Goal: Transaction & Acquisition: Purchase product/service

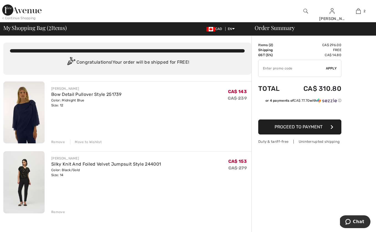
click at [17, 119] on img at bounding box center [23, 112] width 41 height 62
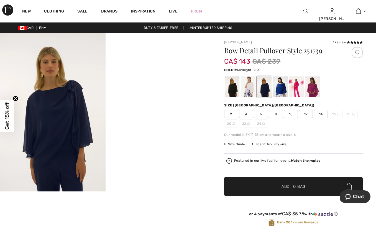
click at [93, 121] on img at bounding box center [53, 112] width 106 height 158
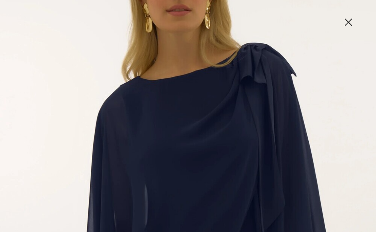
click at [297, 145] on img at bounding box center [188, 157] width 376 height 564
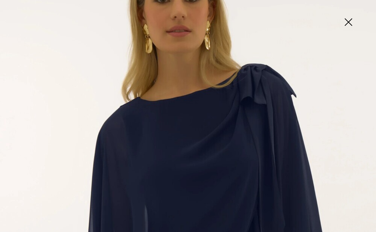
scroll to position [100, 0]
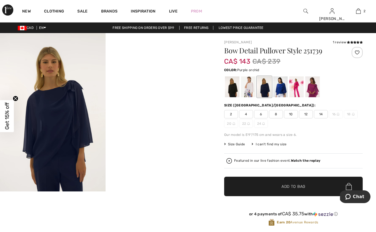
click at [316, 92] on div at bounding box center [313, 86] width 14 height 21
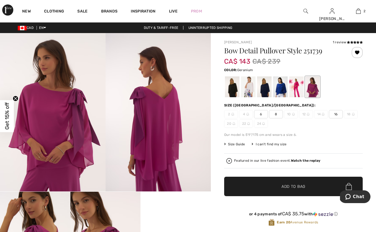
click at [299, 89] on div at bounding box center [297, 86] width 14 height 21
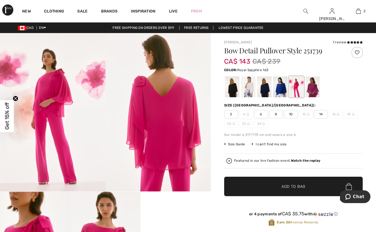
click at [282, 88] on div at bounding box center [280, 86] width 14 height 21
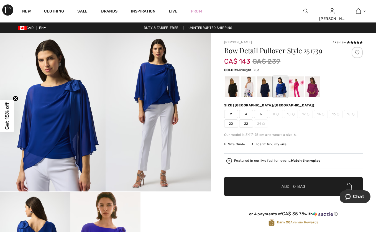
click at [266, 87] on div at bounding box center [264, 86] width 14 height 21
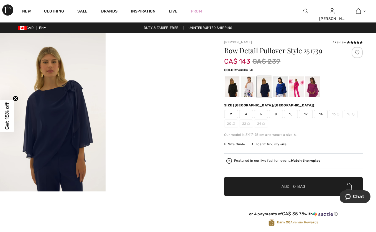
click at [250, 90] on div at bounding box center [248, 86] width 14 height 21
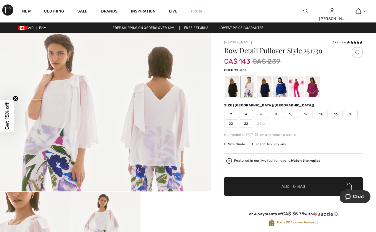
click at [236, 88] on div at bounding box center [232, 86] width 14 height 21
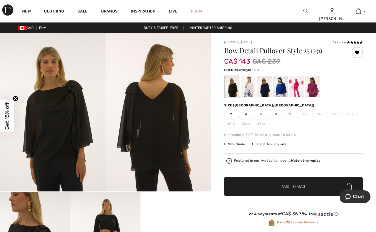
click at [269, 88] on div at bounding box center [264, 86] width 14 height 21
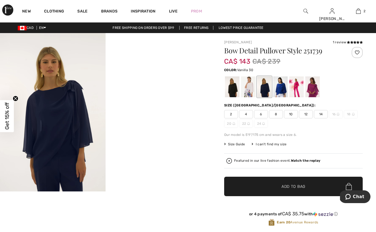
click at [245, 88] on div at bounding box center [248, 86] width 14 height 21
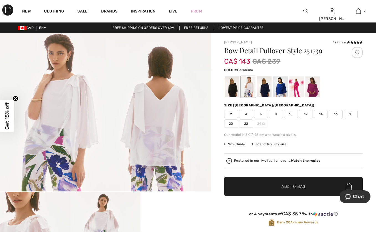
click at [298, 88] on div at bounding box center [297, 86] width 14 height 21
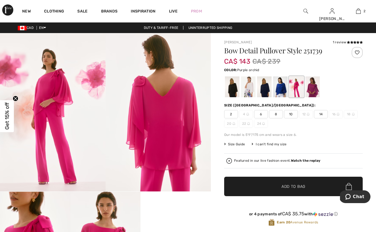
click at [316, 88] on div at bounding box center [313, 86] width 14 height 21
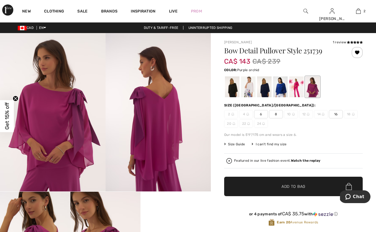
scroll to position [0, 0]
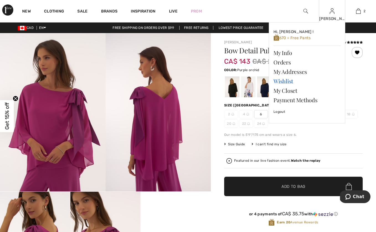
click at [289, 81] on link "Wishlist" at bounding box center [307, 80] width 67 height 9
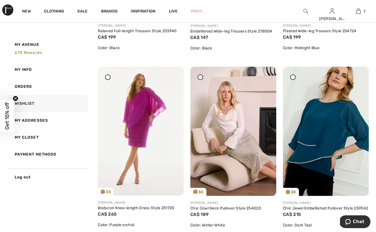
scroll to position [209, 0]
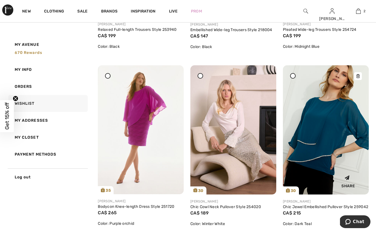
click at [344, 125] on img at bounding box center [326, 129] width 86 height 129
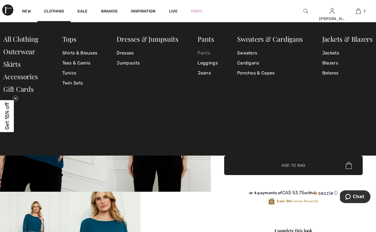
click at [207, 54] on link "Pants" at bounding box center [208, 53] width 20 height 10
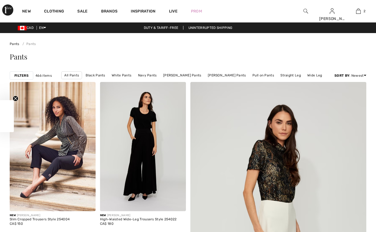
checkbox input "true"
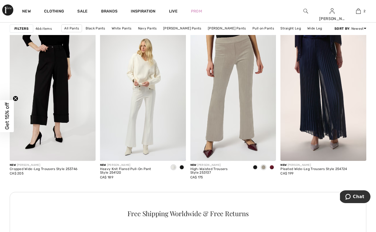
scroll to position [532, 0]
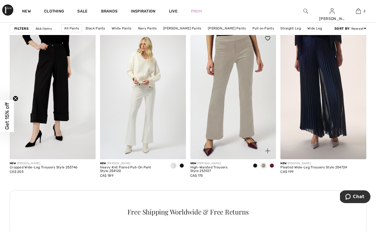
click at [273, 163] on span at bounding box center [272, 165] width 4 height 4
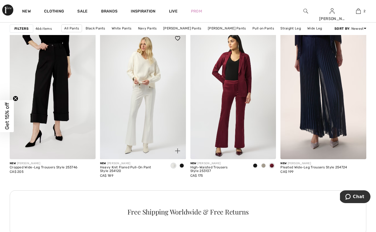
click at [175, 166] on span at bounding box center [173, 165] width 4 height 4
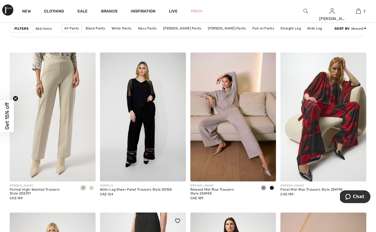
scroll to position [1966, 0]
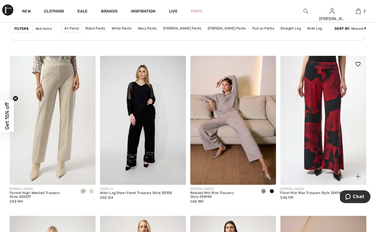
click at [308, 141] on img at bounding box center [324, 120] width 86 height 129
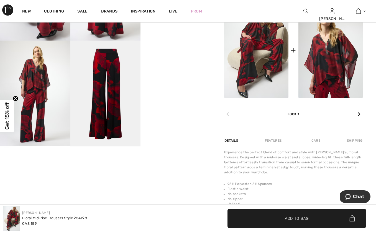
scroll to position [261, 0]
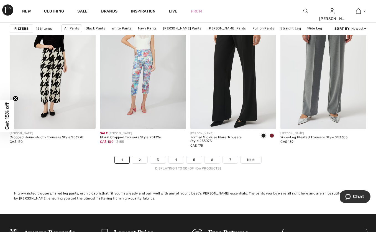
scroll to position [2370, 0]
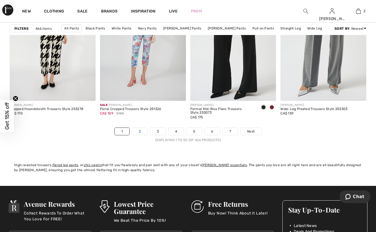
click at [142, 131] on link "2" at bounding box center [139, 131] width 15 height 7
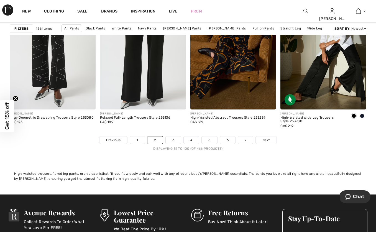
scroll to position [2363, 0]
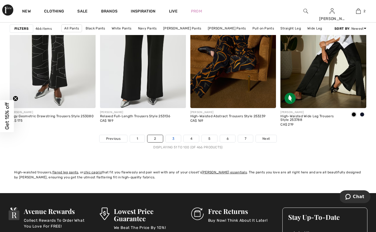
click at [174, 138] on link "3" at bounding box center [173, 138] width 15 height 7
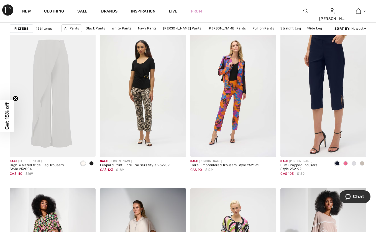
scroll to position [2001, 0]
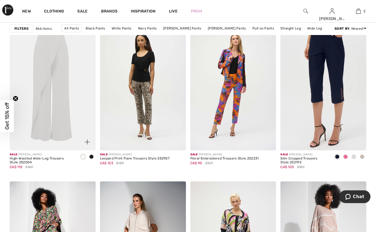
click at [64, 80] on img at bounding box center [53, 85] width 86 height 129
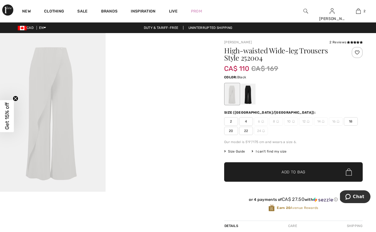
click at [247, 95] on div at bounding box center [248, 93] width 14 height 21
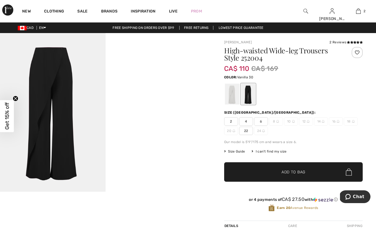
click at [229, 93] on div at bounding box center [232, 93] width 14 height 21
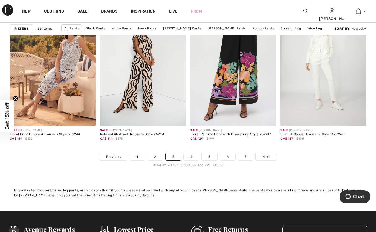
scroll to position [2345, 0]
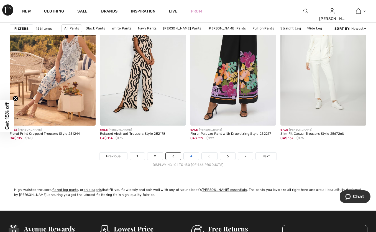
click at [194, 156] on link "4" at bounding box center [191, 155] width 15 height 7
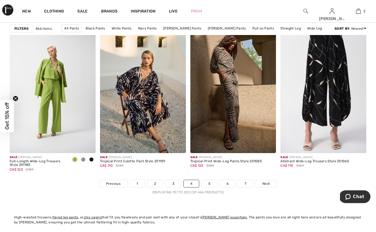
scroll to position [2349, 0]
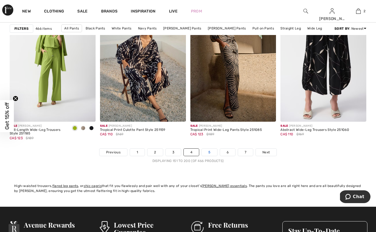
click at [212, 151] on link "5" at bounding box center [209, 151] width 15 height 7
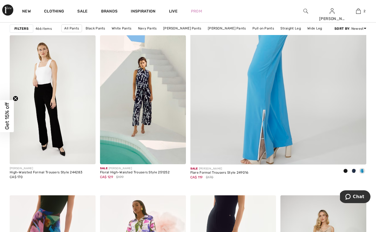
scroll to position [208, 0]
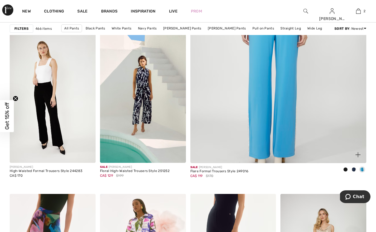
click at [271, 125] on img at bounding box center [279, 32] width 212 height 317
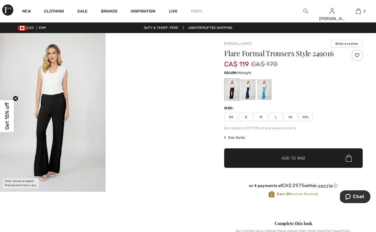
click at [252, 86] on div at bounding box center [248, 89] width 14 height 21
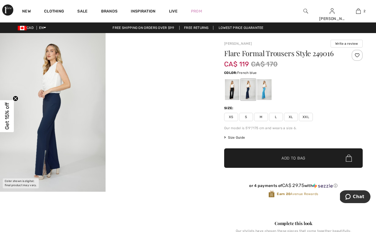
click at [263, 89] on div at bounding box center [264, 89] width 14 height 21
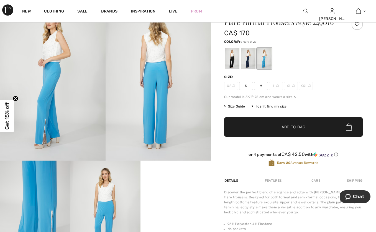
scroll to position [16, 0]
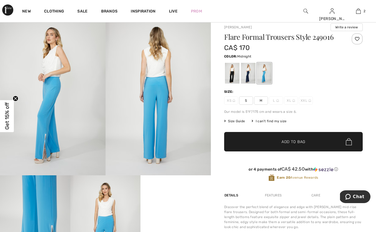
click at [249, 77] on div at bounding box center [248, 73] width 14 height 21
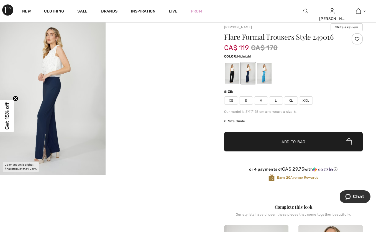
click at [53, 147] on img at bounding box center [53, 96] width 106 height 158
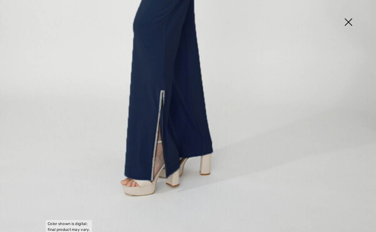
scroll to position [329, 0]
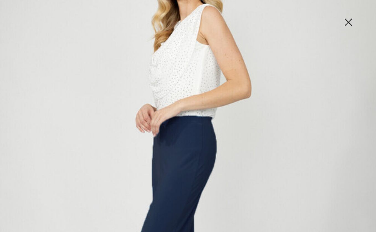
click at [232, 167] on img at bounding box center [188, 184] width 376 height 565
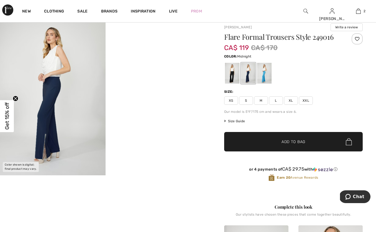
scroll to position [52, 0]
click at [252, 75] on div at bounding box center [248, 73] width 14 height 21
click at [235, 74] on div at bounding box center [232, 73] width 14 height 21
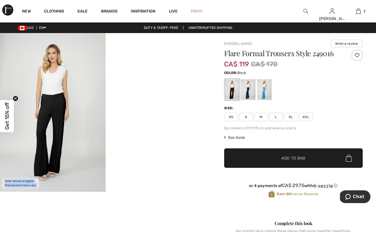
click at [47, 128] on img at bounding box center [53, 112] width 106 height 158
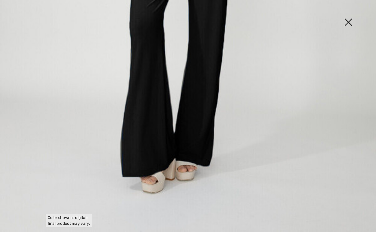
scroll to position [346, 0]
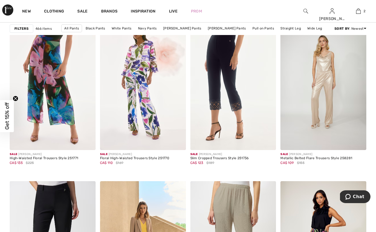
scroll to position [372, 0]
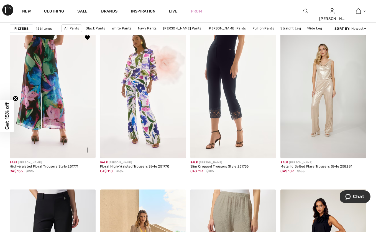
click at [64, 82] on img at bounding box center [53, 93] width 86 height 129
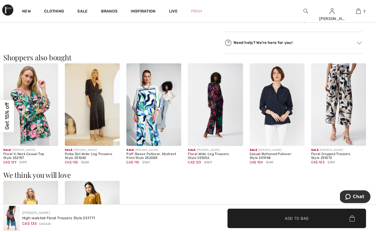
scroll to position [474, 0]
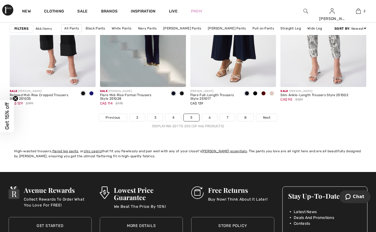
scroll to position [2370, 0]
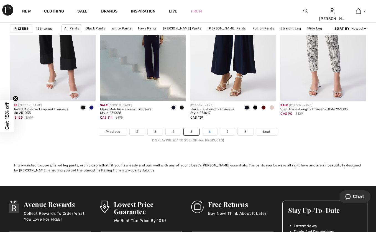
click at [209, 133] on link "6" at bounding box center [209, 131] width 15 height 7
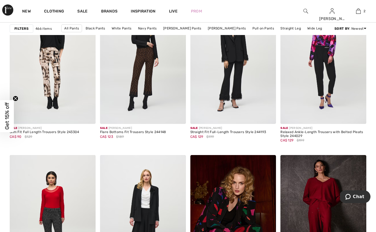
scroll to position [1635, 0]
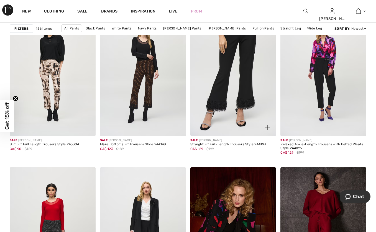
click at [241, 101] on img at bounding box center [234, 71] width 86 height 129
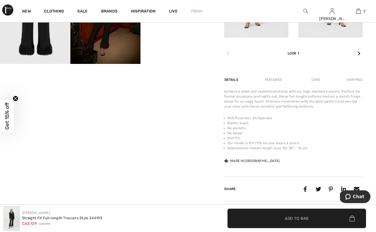
scroll to position [343, 0]
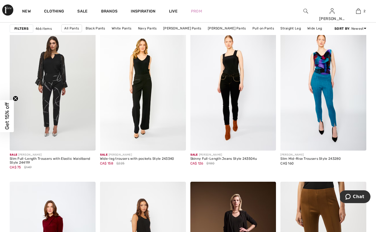
scroll to position [2001, 0]
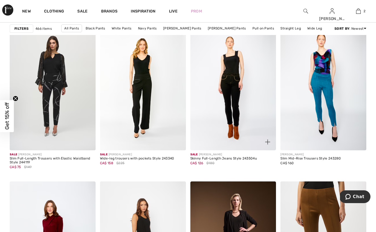
click at [232, 93] on img at bounding box center [234, 85] width 86 height 129
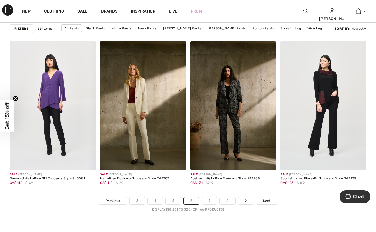
scroll to position [2304, 0]
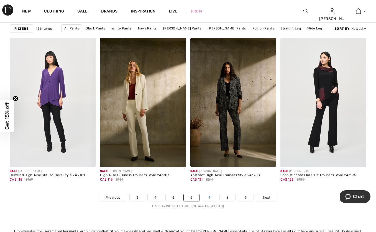
click at [212, 196] on link "7" at bounding box center [209, 197] width 15 height 7
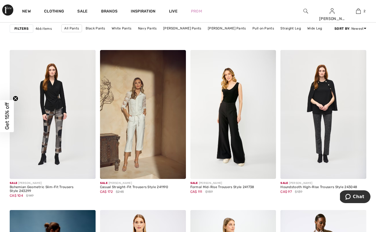
scroll to position [738, 0]
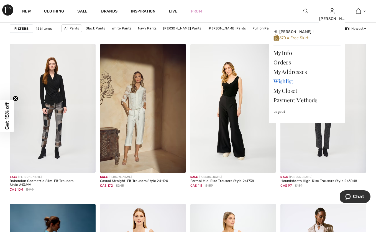
click at [283, 82] on link "Wishlist" at bounding box center [307, 80] width 67 height 9
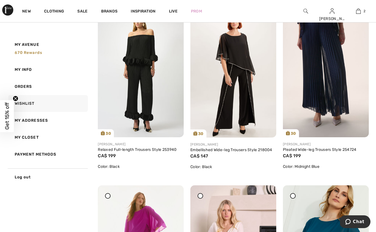
scroll to position [90, 0]
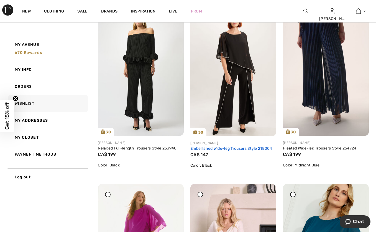
click at [222, 150] on link "Embellished Wide-leg Trousers Style 218004" at bounding box center [232, 148] width 82 height 5
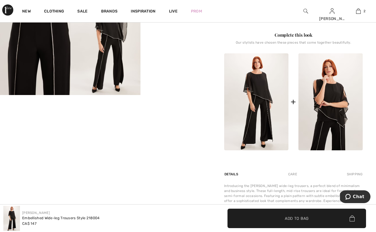
scroll to position [202, 0]
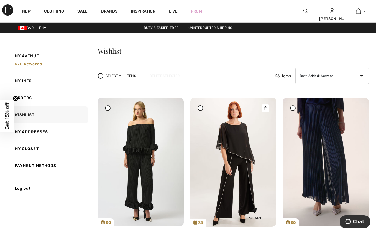
click at [265, 108] on icon at bounding box center [265, 108] width 3 height 4
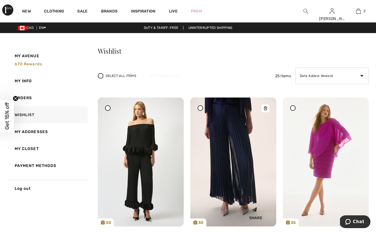
click at [241, 138] on img at bounding box center [234, 161] width 86 height 129
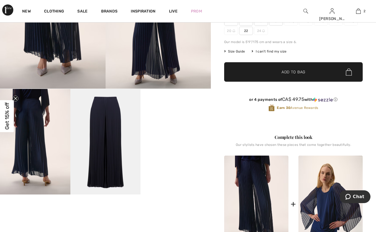
scroll to position [113, 0]
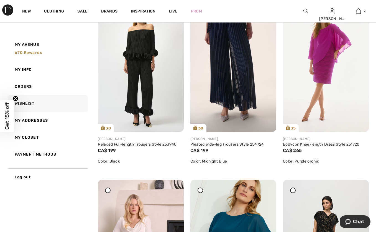
scroll to position [95, 0]
click at [143, 82] on img at bounding box center [141, 67] width 86 height 129
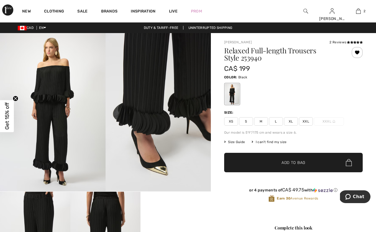
click at [54, 155] on img at bounding box center [53, 112] width 106 height 158
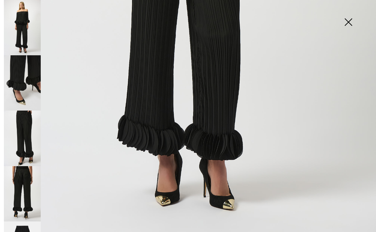
scroll to position [332, 0]
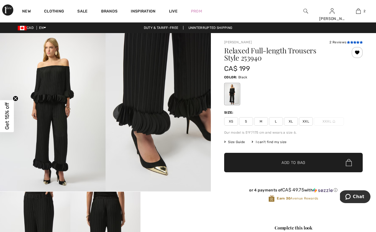
click at [348, 42] on icon at bounding box center [348, 42] width 3 height 3
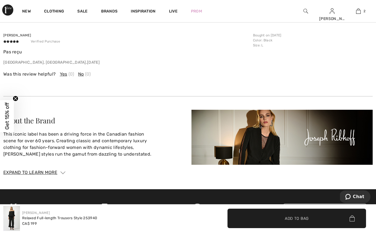
scroll to position [1005, 0]
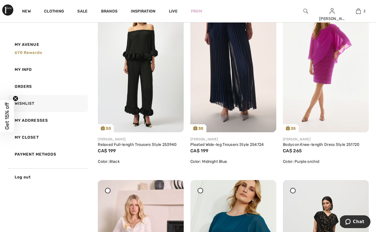
scroll to position [95, 0]
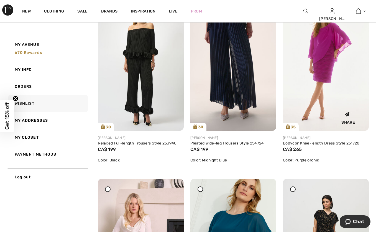
click at [328, 55] on img at bounding box center [326, 66] width 86 height 129
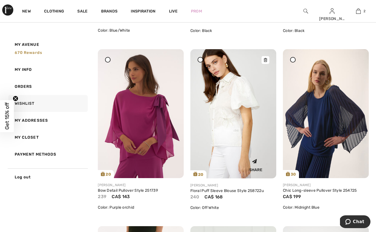
scroll to position [762, 0]
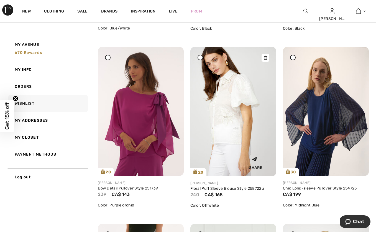
click at [232, 127] on img at bounding box center [234, 111] width 86 height 129
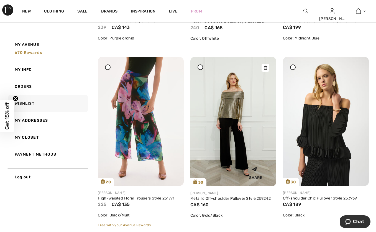
scroll to position [930, 0]
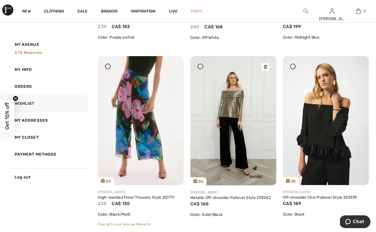
click at [235, 114] on img at bounding box center [234, 120] width 86 height 129
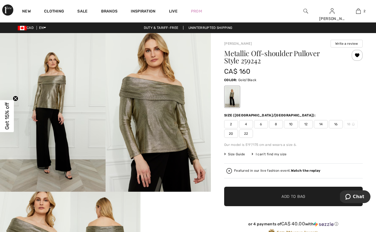
click at [148, 133] on img at bounding box center [159, 112] width 106 height 158
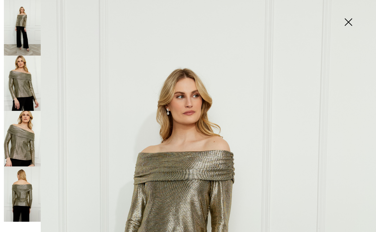
click at [23, 143] on img at bounding box center [22, 138] width 37 height 55
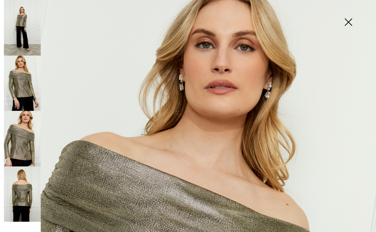
click at [26, 196] on img at bounding box center [22, 193] width 37 height 55
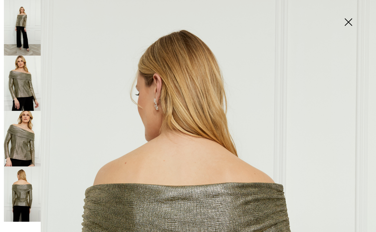
click at [351, 21] on img at bounding box center [349, 22] width 28 height 29
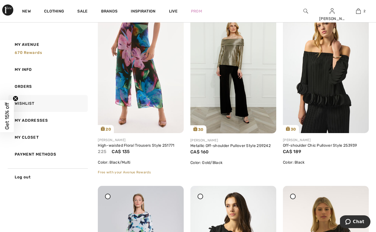
scroll to position [977, 0]
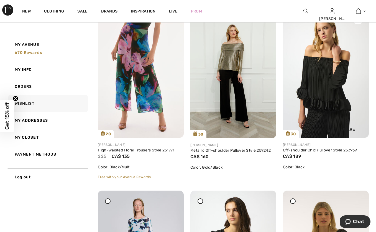
click at [327, 80] on img at bounding box center [326, 73] width 86 height 129
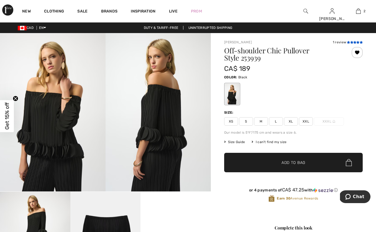
click at [352, 41] on icon at bounding box center [352, 42] width 3 height 3
click at [49, 120] on img at bounding box center [53, 112] width 106 height 158
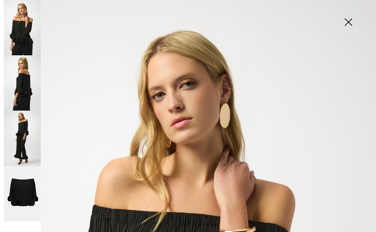
click at [30, 100] on img at bounding box center [22, 82] width 37 height 55
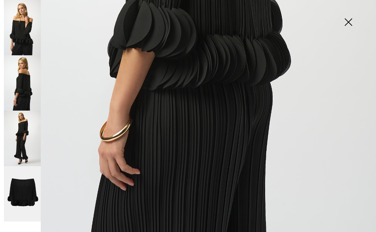
scroll to position [332, 0]
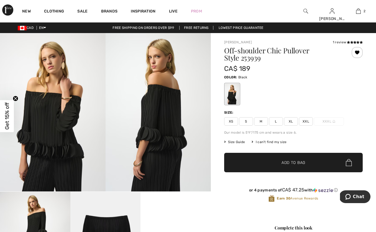
scroll to position [564, 0]
click at [348, 42] on icon at bounding box center [348, 42] width 3 height 3
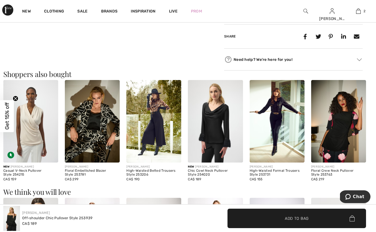
scroll to position [426, 0]
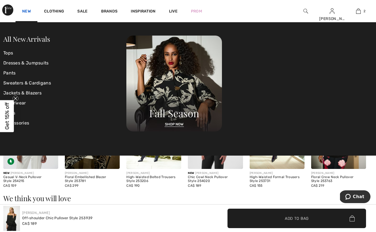
click at [27, 12] on link "New" at bounding box center [26, 12] width 9 height 6
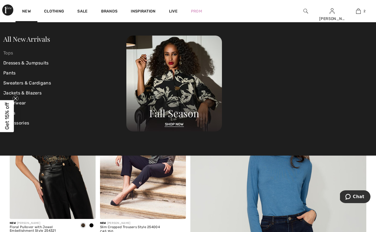
click at [11, 54] on link "Tops" at bounding box center [64, 53] width 123 height 10
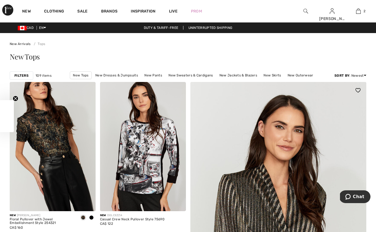
checkbox input "true"
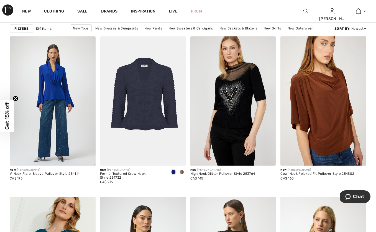
scroll to position [367, 0]
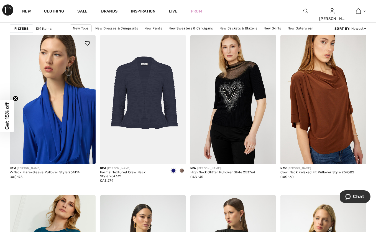
click at [56, 108] on img at bounding box center [53, 99] width 86 height 129
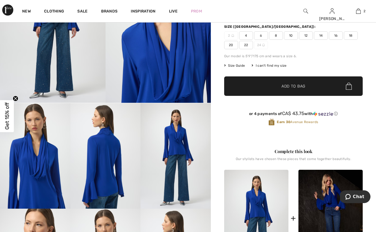
scroll to position [91, 0]
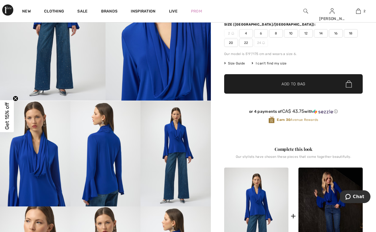
click at [181, 147] on img at bounding box center [176, 153] width 70 height 105
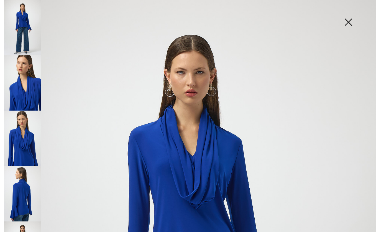
scroll to position [0, 0]
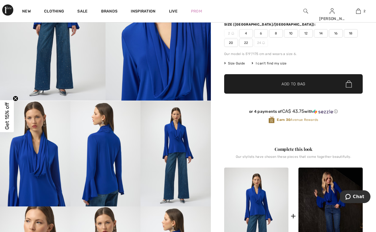
click at [307, 33] on span "12" at bounding box center [306, 33] width 14 height 8
click at [300, 78] on span "✔ Added to Bag Add to Bag" at bounding box center [293, 83] width 139 height 19
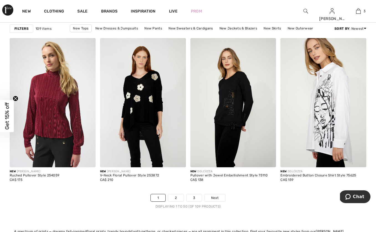
scroll to position [2297, 0]
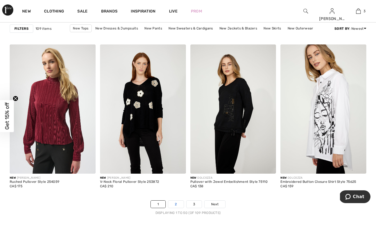
click at [174, 205] on link "2" at bounding box center [175, 203] width 15 height 7
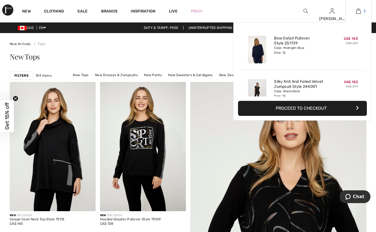
click at [359, 11] on img at bounding box center [358, 11] width 5 height 7
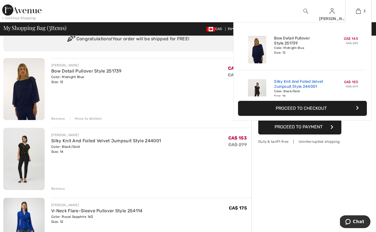
scroll to position [11, 0]
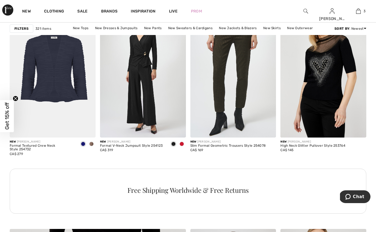
scroll to position [1102, 0]
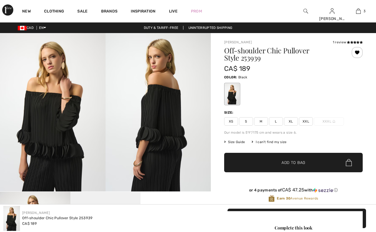
checkbox input "true"
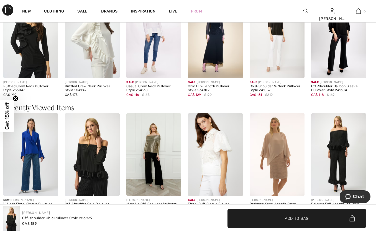
scroll to position [648, 0]
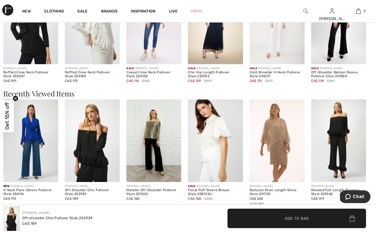
click at [97, 147] on img at bounding box center [92, 140] width 55 height 82
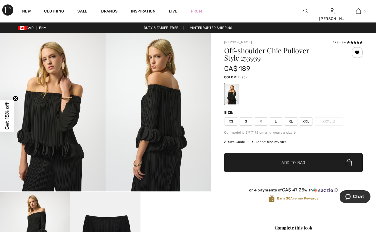
click at [293, 121] on span "XL" at bounding box center [291, 121] width 14 height 8
click at [298, 161] on span "Add to Bag" at bounding box center [294, 162] width 24 height 6
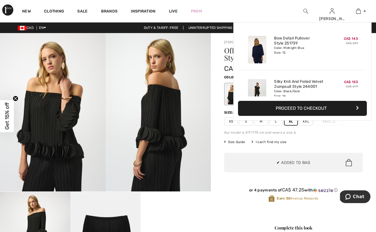
scroll to position [104, 0]
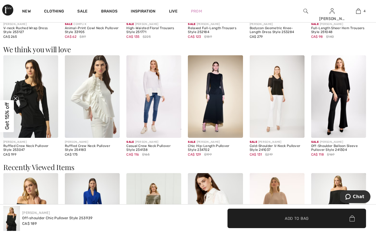
scroll to position [573, 0]
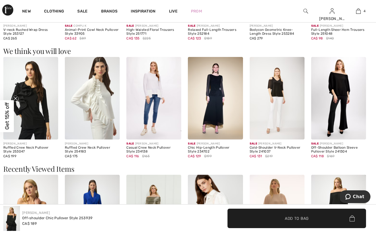
click at [101, 102] on img at bounding box center [92, 98] width 55 height 82
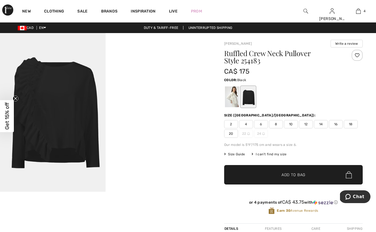
click at [255, 95] on div at bounding box center [248, 96] width 14 height 21
click at [183, 86] on video "Your browser does not support the video tag." at bounding box center [159, 59] width 106 height 53
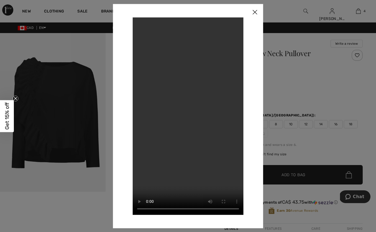
click at [259, 10] on img at bounding box center [255, 12] width 17 height 17
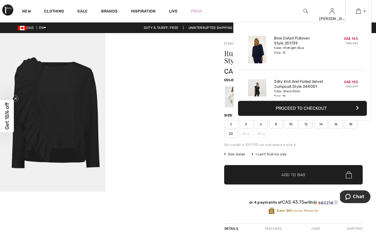
click at [362, 14] on link "4" at bounding box center [359, 11] width 26 height 7
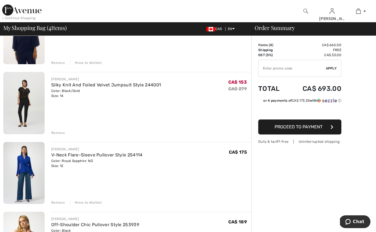
scroll to position [79, 0]
click at [59, 133] on div "Remove" at bounding box center [58, 132] width 14 height 5
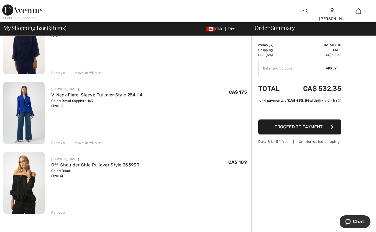
scroll to position [75, 0]
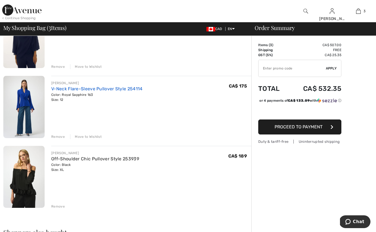
click at [98, 90] on link "V-Neck Flare-Sleeve Pullover Style 254114" at bounding box center [96, 88] width 91 height 5
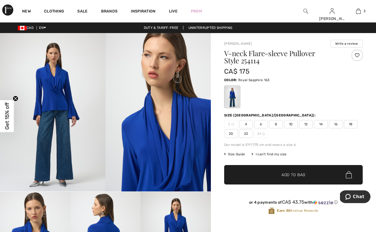
click at [63, 100] on img at bounding box center [53, 112] width 106 height 158
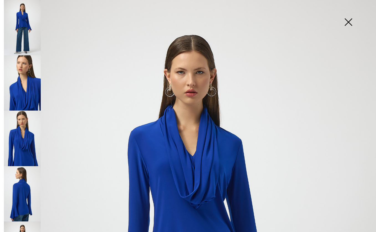
click at [26, 139] on img at bounding box center [22, 137] width 37 height 55
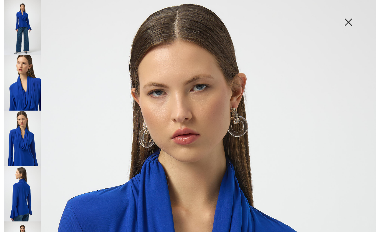
click at [19, 191] on img at bounding box center [22, 193] width 37 height 55
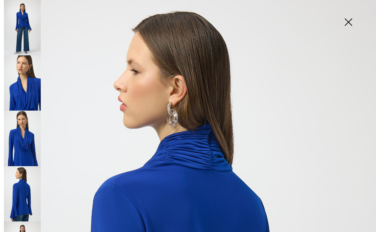
click at [348, 23] on img at bounding box center [349, 22] width 28 height 29
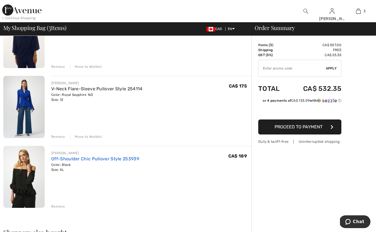
click at [91, 158] on link "Off-Shoulder Chic Pullover Style 253939" at bounding box center [95, 158] width 88 height 5
click at [94, 136] on div "Move to Wishlist" at bounding box center [86, 136] width 32 height 5
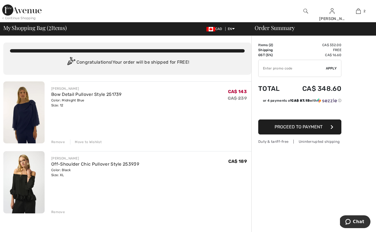
click at [308, 131] on button "Proceed to Payment" at bounding box center [299, 126] width 83 height 15
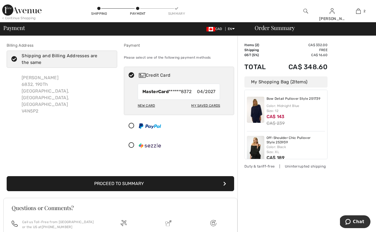
click at [212, 106] on div "My Saved Cards" at bounding box center [205, 105] width 29 height 9
radio input "true"
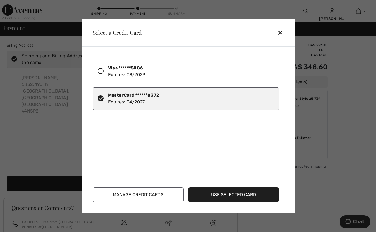
click at [100, 71] on icon at bounding box center [101, 71] width 6 height 6
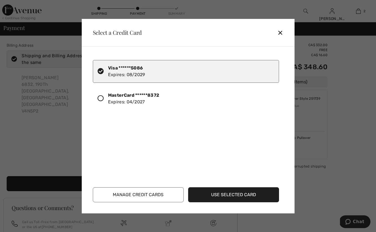
click at [359, 89] on div at bounding box center [188, 116] width 376 height 232
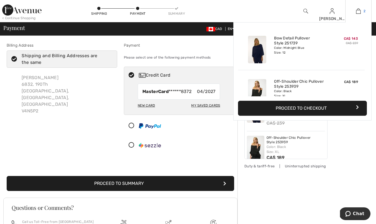
click at [364, 10] on link "2" at bounding box center [359, 11] width 26 height 7
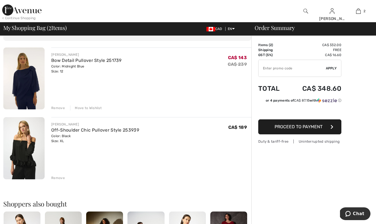
scroll to position [56, 0]
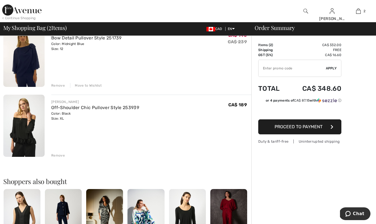
click at [58, 155] on div "Remove" at bounding box center [58, 155] width 14 height 5
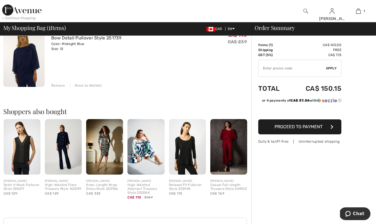
click at [194, 97] on div "Shoppers also bought Quick view JOSEPH RIBKOFF Satin V-Neck Pullover Style 2542…" at bounding box center [127, 149] width 248 height 109
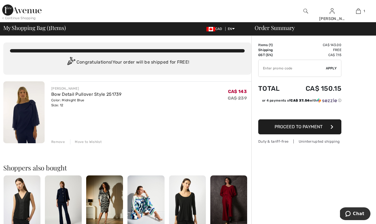
scroll to position [0, 0]
click at [76, 95] on link "Bow Detail Pullover Style 251739" at bounding box center [86, 94] width 70 height 5
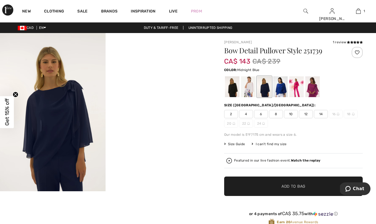
click at [52, 111] on img at bounding box center [53, 112] width 106 height 158
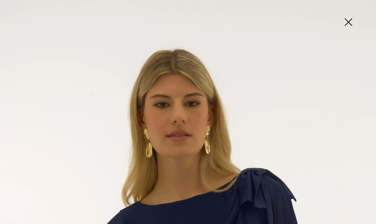
scroll to position [-5, 0]
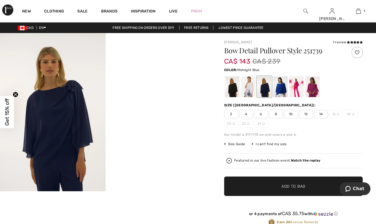
scroll to position [0, 0]
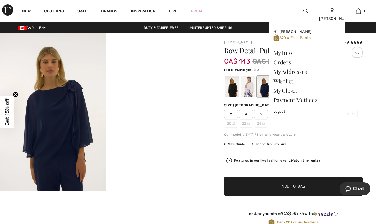
click at [337, 13] on div "Patricia Hi, Patricia ! 670 = Free Pants My Info Orders My Addresses Wishlist M…" at bounding box center [332, 11] width 26 height 22
click at [288, 81] on link "Wishlist" at bounding box center [307, 80] width 67 height 9
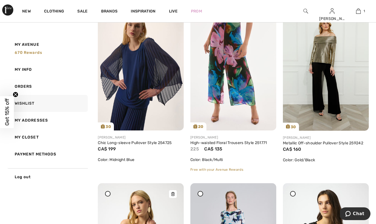
scroll to position [984, 0]
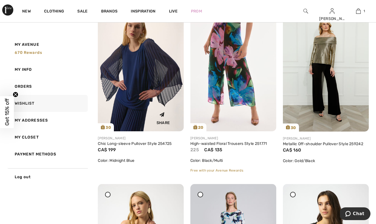
click at [131, 92] on img at bounding box center [141, 66] width 86 height 129
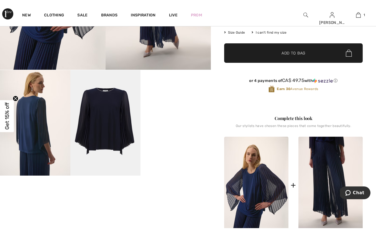
scroll to position [127, 0]
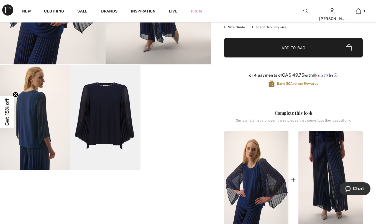
click at [166, 100] on video "Your browser does not support the video tag." at bounding box center [176, 82] width 70 height 35
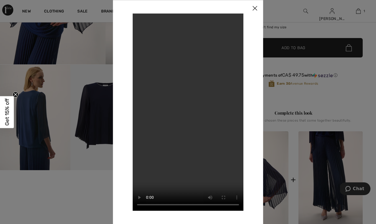
click at [258, 8] on img at bounding box center [255, 8] width 17 height 17
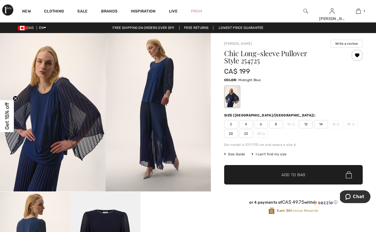
scroll to position [0, 0]
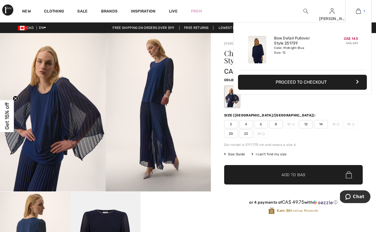
click at [357, 9] on img at bounding box center [358, 11] width 5 height 7
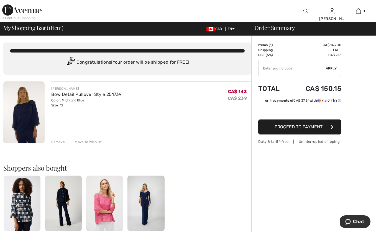
click at [27, 10] on img at bounding box center [21, 9] width 39 height 11
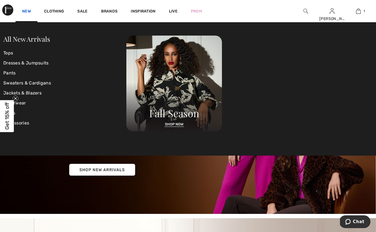
click at [30, 11] on link "New" at bounding box center [26, 12] width 9 height 6
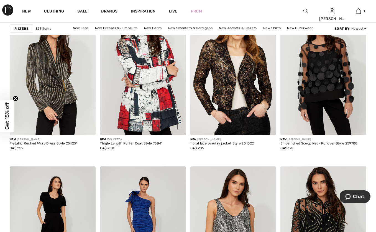
scroll to position [400, 0]
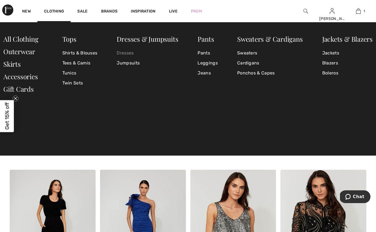
click at [127, 55] on link "Dresses" at bounding box center [148, 53] width 62 height 10
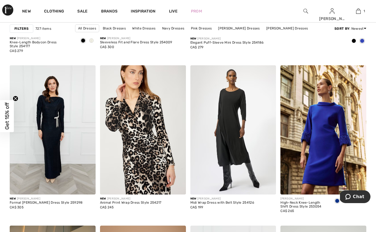
scroll to position [351, 0]
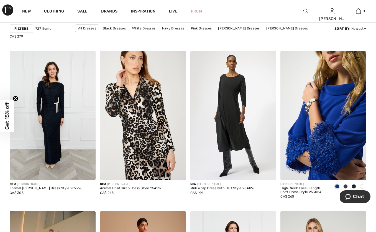
click at [320, 115] on img at bounding box center [324, 115] width 86 height 129
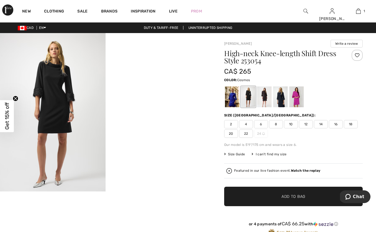
click at [302, 98] on div at bounding box center [297, 96] width 14 height 21
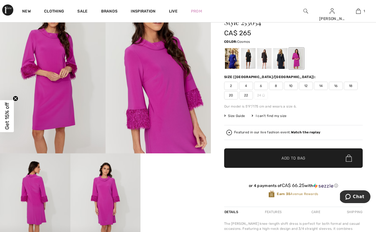
scroll to position [61, 0]
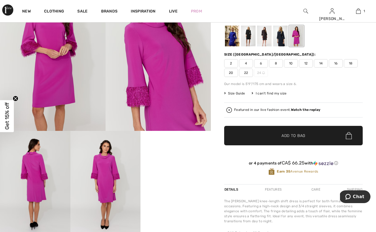
click at [282, 43] on div at bounding box center [280, 36] width 14 height 21
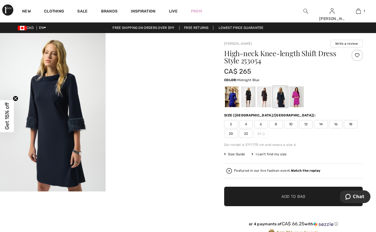
scroll to position [0, 0]
click at [249, 93] on div at bounding box center [248, 96] width 14 height 21
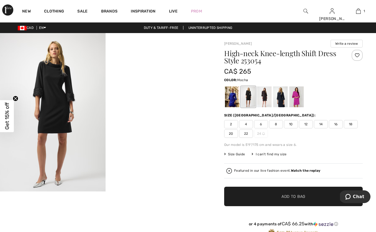
click at [263, 95] on div at bounding box center [264, 96] width 14 height 21
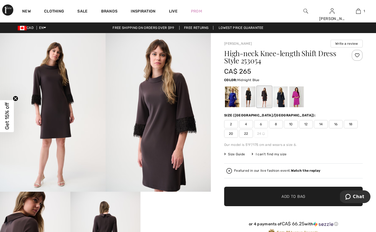
click at [281, 98] on div at bounding box center [280, 96] width 14 height 21
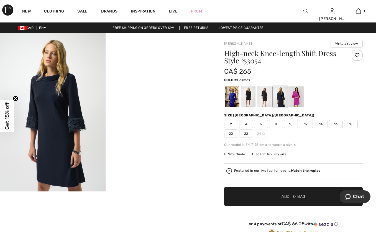
click at [301, 98] on div at bounding box center [297, 96] width 14 height 21
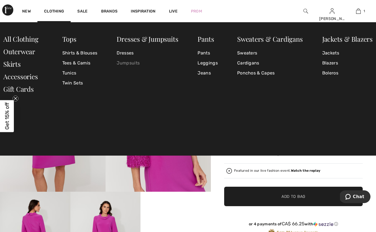
click at [125, 63] on link "Jumpsuits" at bounding box center [148, 63] width 62 height 10
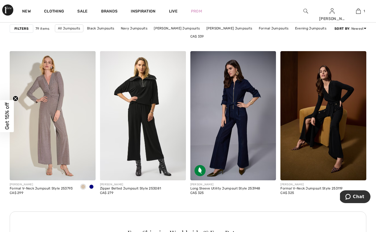
scroll to position [510, 0]
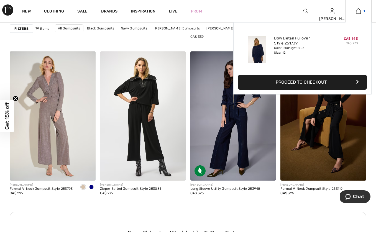
click at [358, 11] on img at bounding box center [358, 11] width 5 height 7
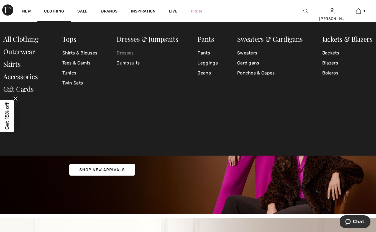
click at [128, 55] on link "Dresses" at bounding box center [148, 53] width 62 height 10
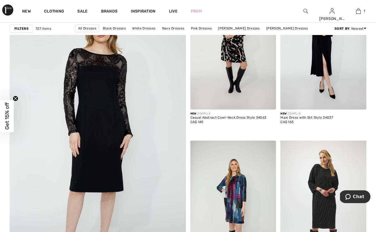
scroll to position [1341, 0]
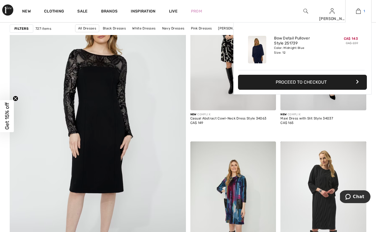
click at [360, 12] on img at bounding box center [358, 11] width 5 height 7
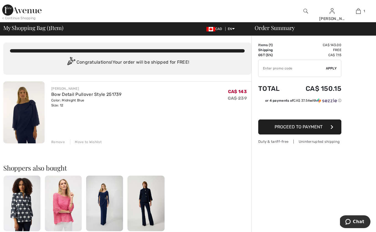
click at [300, 131] on button "Proceed to Payment" at bounding box center [299, 126] width 83 height 15
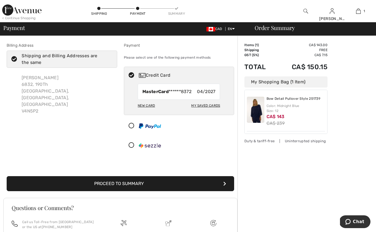
click at [209, 105] on div "My Saved Cards" at bounding box center [205, 105] width 29 height 9
radio input "true"
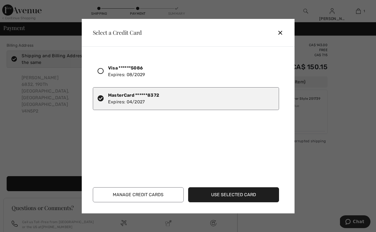
click at [100, 69] on icon at bounding box center [101, 71] width 6 height 6
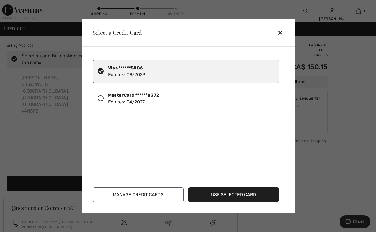
click at [246, 193] on button "Use Selected Card" at bounding box center [233, 194] width 91 height 15
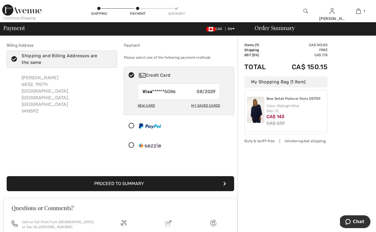
click at [187, 186] on button "Proceed to Summary" at bounding box center [121, 183] width 228 height 15
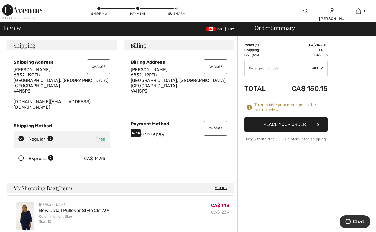
click at [286, 123] on button "Place Your Order" at bounding box center [286, 124] width 83 height 15
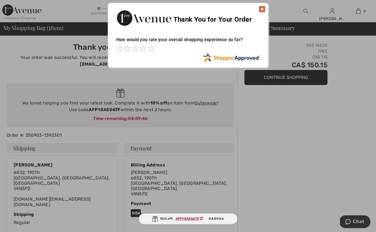
click at [261, 8] on img at bounding box center [262, 9] width 7 height 7
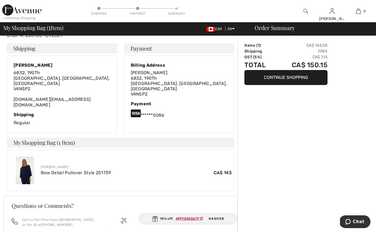
scroll to position [98, 0]
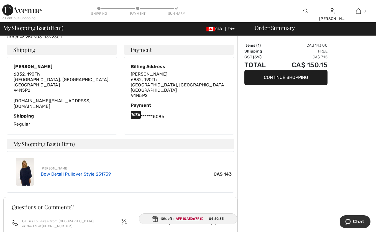
click at [74, 171] on link "Bow Detail Pullover Style 251739" at bounding box center [76, 173] width 70 height 5
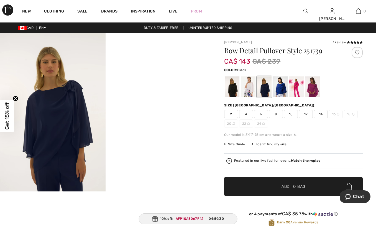
click at [229, 85] on div at bounding box center [232, 86] width 14 height 21
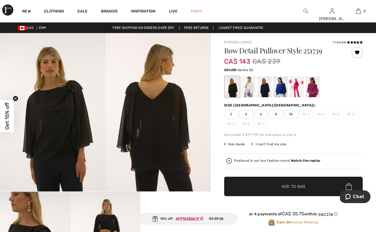
click at [253, 88] on div at bounding box center [248, 86] width 14 height 21
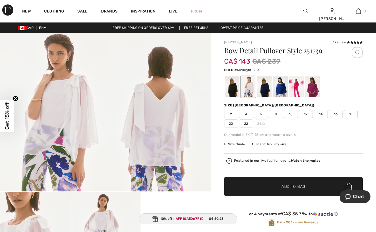
click at [270, 91] on div at bounding box center [264, 86] width 14 height 21
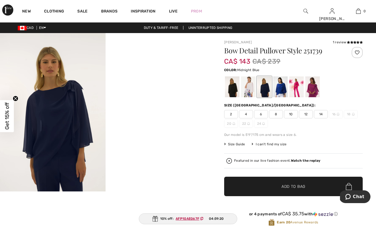
click at [76, 105] on img at bounding box center [53, 112] width 106 height 158
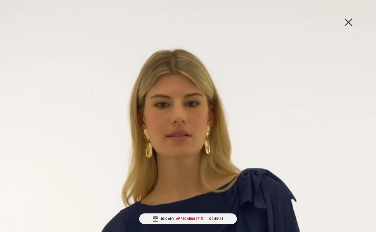
click at [192, 219] on ins "AFP10AE067F" at bounding box center [188, 218] width 24 height 4
click at [351, 21] on img at bounding box center [349, 22] width 28 height 29
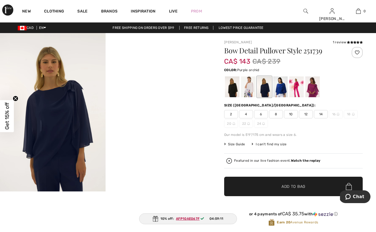
click at [316, 85] on div at bounding box center [313, 86] width 14 height 21
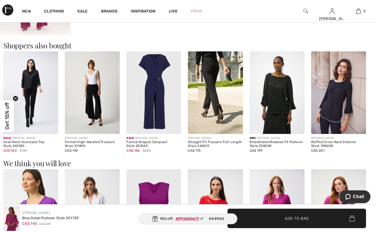
scroll to position [368, 0]
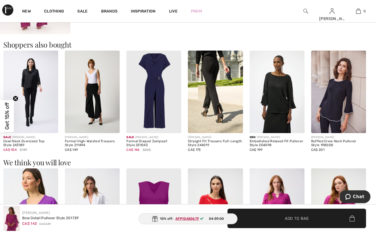
click at [333, 112] on img at bounding box center [338, 91] width 55 height 82
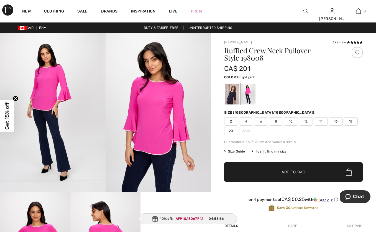
click at [251, 96] on div at bounding box center [248, 93] width 14 height 21
click at [237, 88] on div at bounding box center [232, 93] width 14 height 21
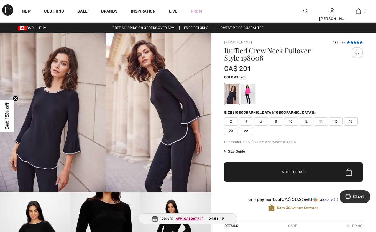
click at [351, 41] on icon at bounding box center [352, 42] width 3 height 3
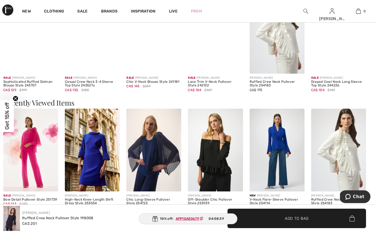
scroll to position [545, 0]
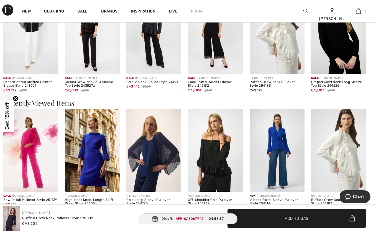
click at [275, 133] on img at bounding box center [277, 150] width 55 height 82
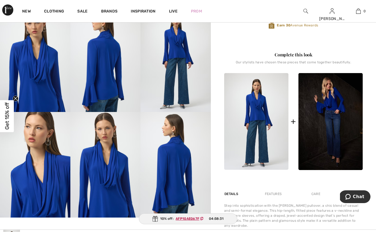
scroll to position [189, 0]
